Goal: Navigation & Orientation: Find specific page/section

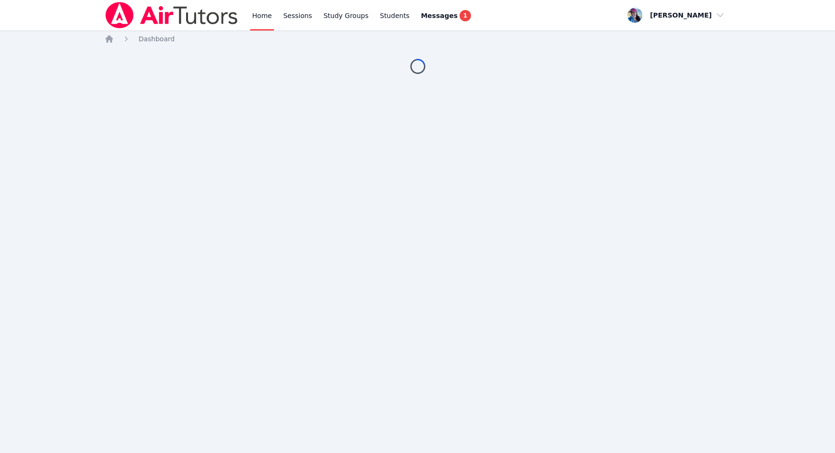
drag, startPoint x: 0, startPoint y: 0, endPoint x: 252, endPoint y: 12, distance: 252.4
click at [252, 12] on link "Home" at bounding box center [261, 15] width 23 height 30
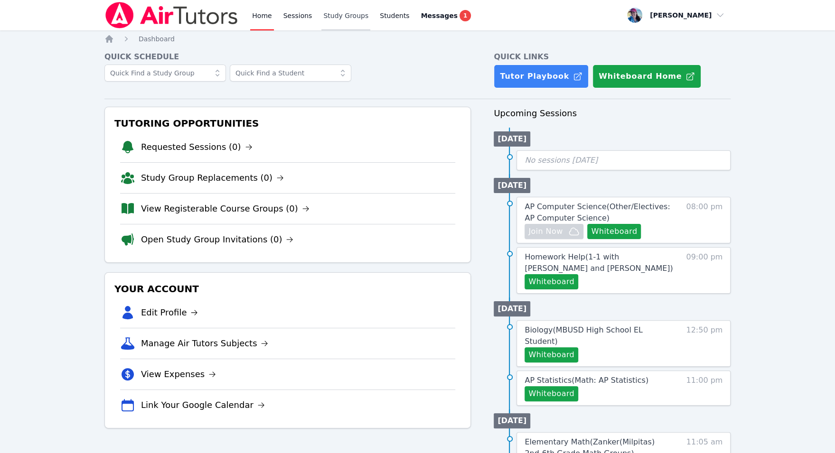
click at [353, 16] on link "Study Groups" at bounding box center [345, 15] width 49 height 30
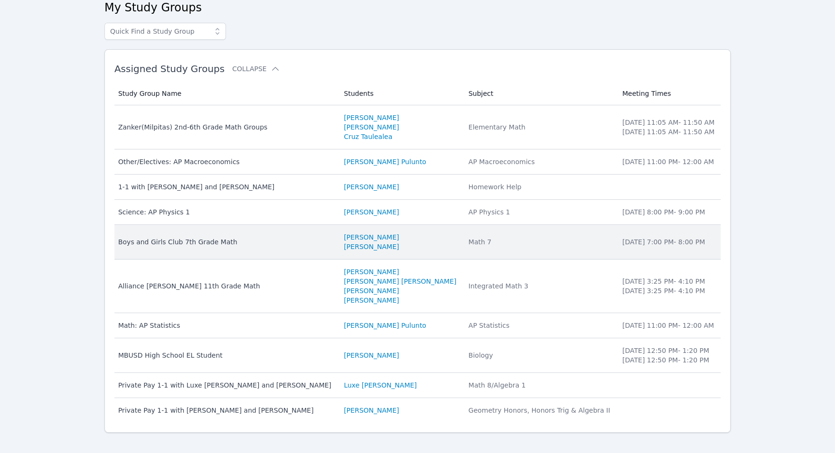
scroll to position [59, 0]
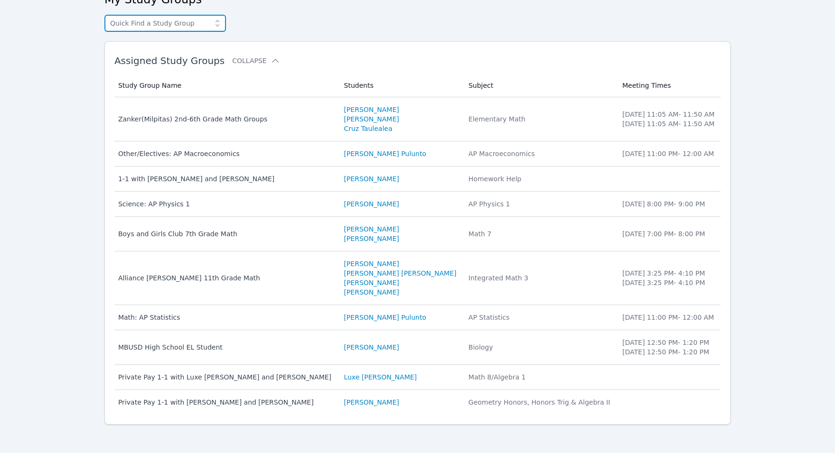
click at [187, 24] on input "text" at bounding box center [165, 23] width 122 height 17
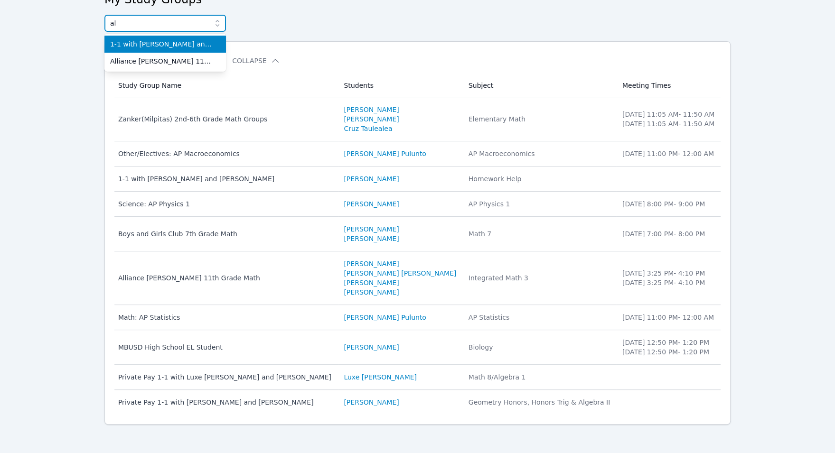
type input "al"
click at [185, 49] on li "1-1 with Alan Perez Martinez and Megan Nepshinsky" at bounding box center [165, 44] width 122 height 17
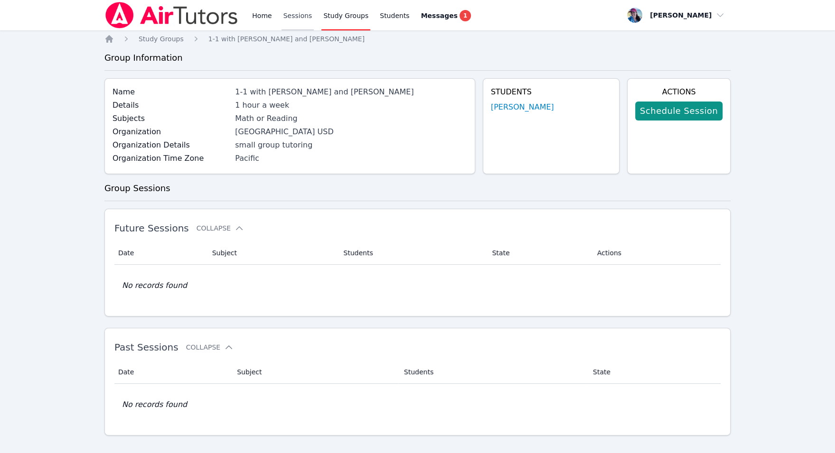
click at [288, 14] on link "Sessions" at bounding box center [298, 15] width 33 height 30
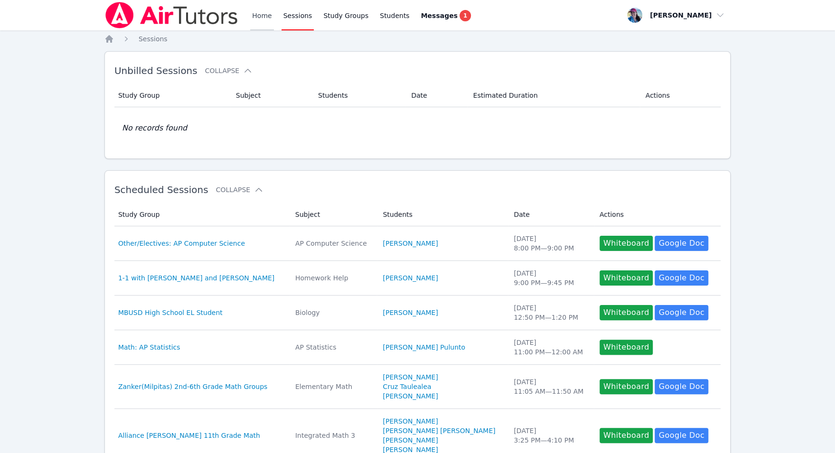
click at [266, 17] on link "Home" at bounding box center [261, 15] width 23 height 30
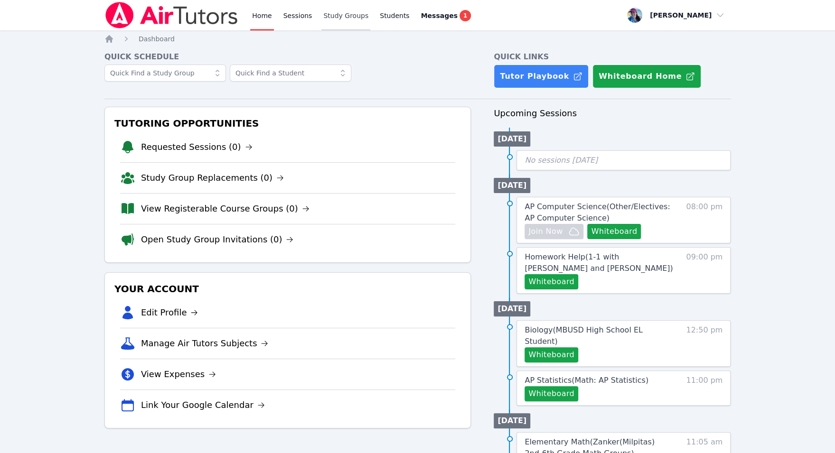
click at [346, 11] on link "Study Groups" at bounding box center [345, 15] width 49 height 30
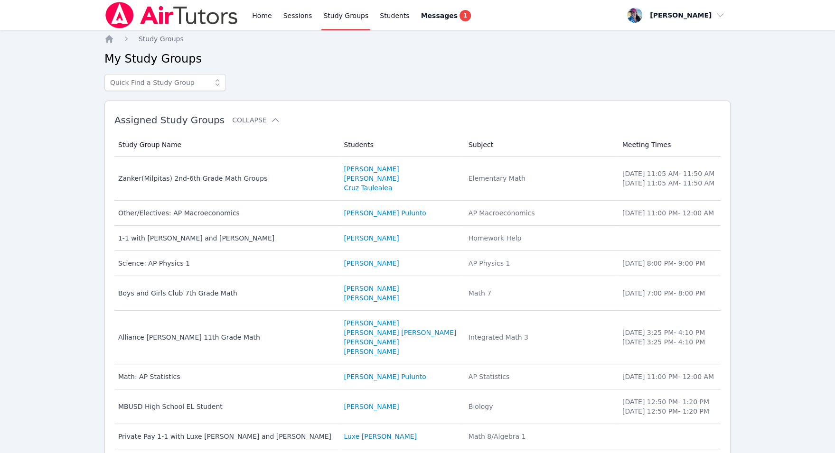
click at [209, 89] on span at bounding box center [217, 82] width 17 height 17
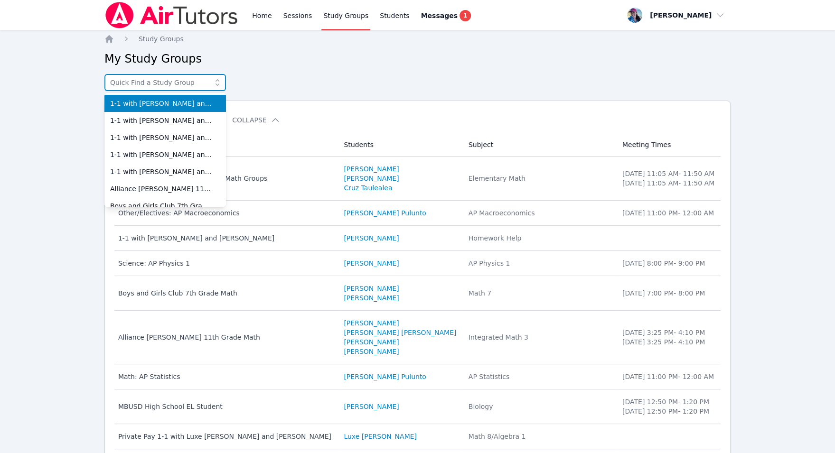
type input "n"
type input "v"
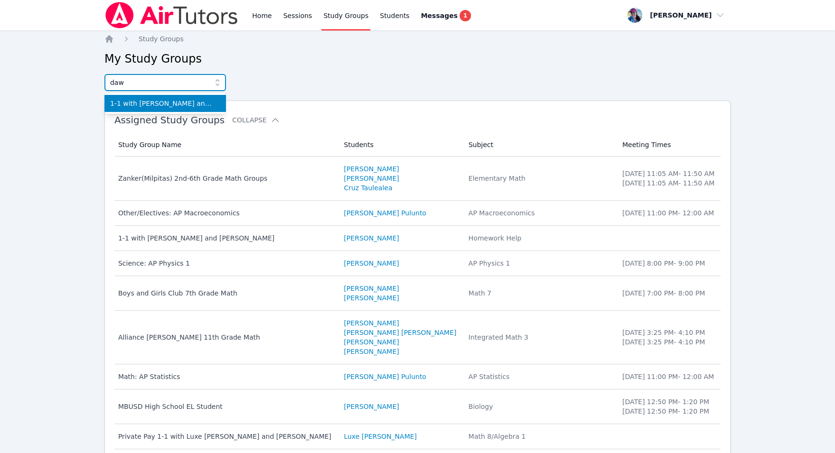
type input "daw"
click at [204, 99] on span "1-1 with Dawson Cabrera and Megan Nepshinsky" at bounding box center [165, 103] width 110 height 9
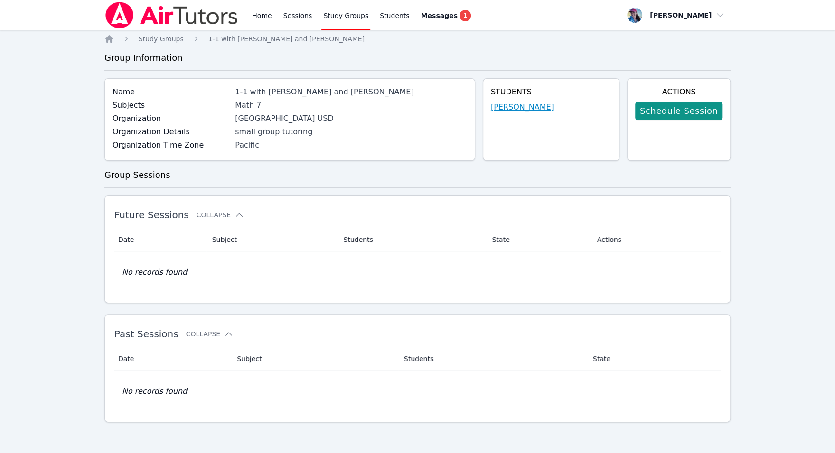
click at [513, 109] on link "Dawson Cabrera" at bounding box center [522, 107] width 63 height 11
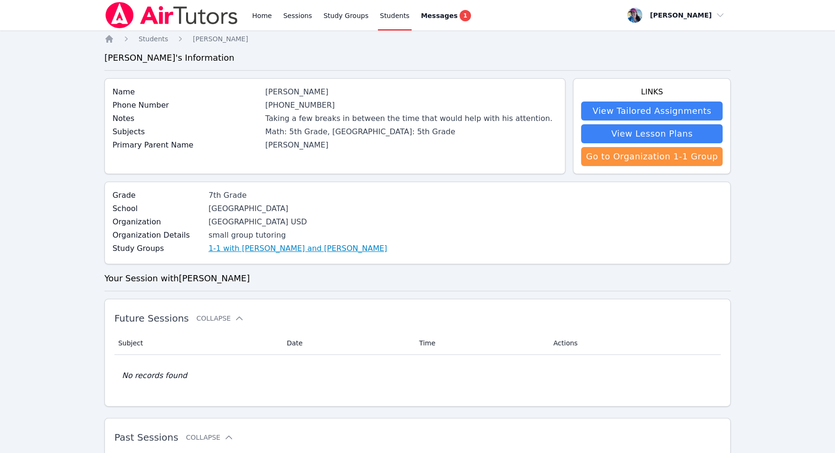
click at [343, 244] on link "1-1 with Dawson Cabrera and Megan Nepshinsky" at bounding box center [297, 248] width 179 height 11
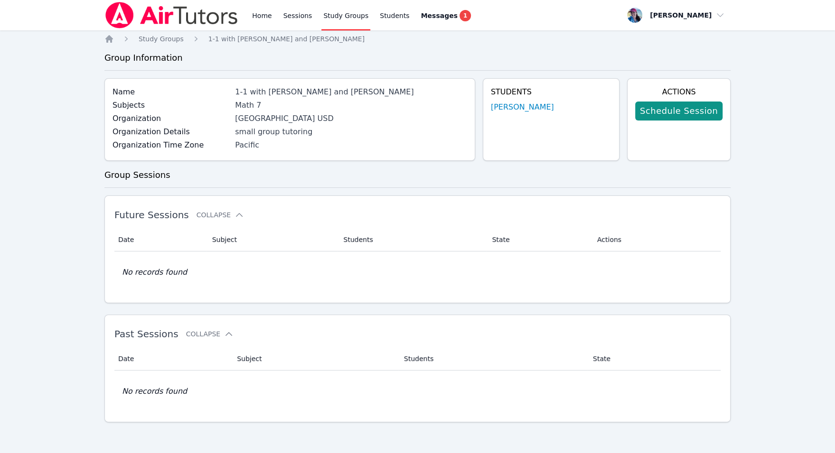
click at [276, 18] on div "Home Sessions Study Groups Students Messages 1" at bounding box center [361, 15] width 223 height 30
click at [291, 18] on link "Sessions" at bounding box center [298, 15] width 33 height 30
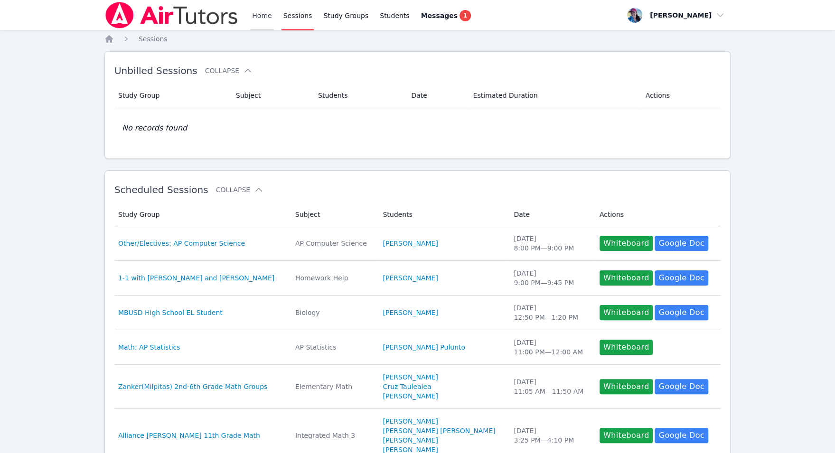
click at [254, 21] on link "Home" at bounding box center [261, 15] width 23 height 30
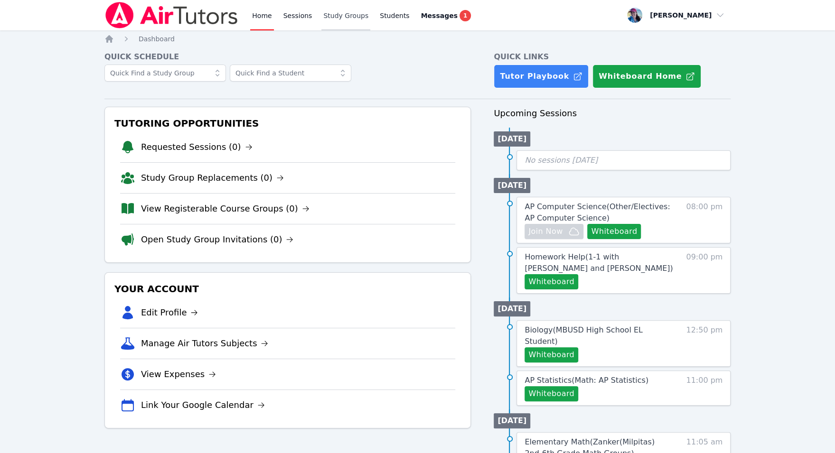
click at [344, 12] on link "Study Groups" at bounding box center [345, 15] width 49 height 30
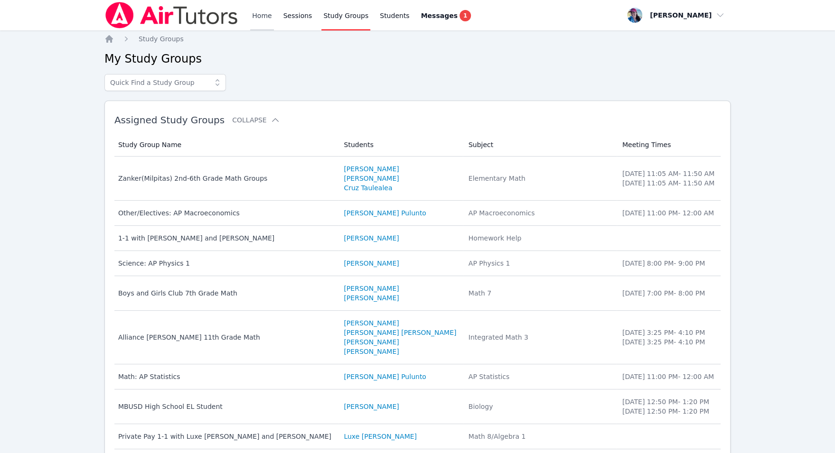
click at [250, 8] on link "Home" at bounding box center [261, 15] width 23 height 30
